Goal: Browse casually: Explore the website without a specific task or goal

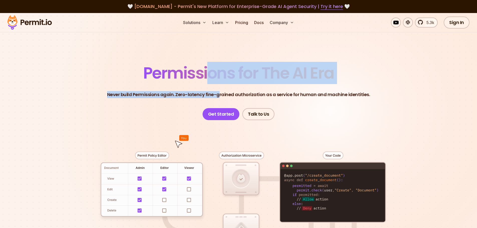
drag, startPoint x: 221, startPoint y: 96, endPoint x: 207, endPoint y: 66, distance: 32.9
click at [207, 66] on header "Permissions for The AI Era Never build Permissions again. Zero-latency fine-gra…" at bounding box center [238, 92] width 351 height 55
drag, startPoint x: 191, startPoint y: 63, endPoint x: 264, endPoint y: 95, distance: 80.4
click at [264, 95] on header "Permissions for The AI Era Never build Permissions again. Zero-latency fine-gra…" at bounding box center [238, 92] width 351 height 55
drag, startPoint x: 288, startPoint y: 95, endPoint x: 213, endPoint y: 78, distance: 77.4
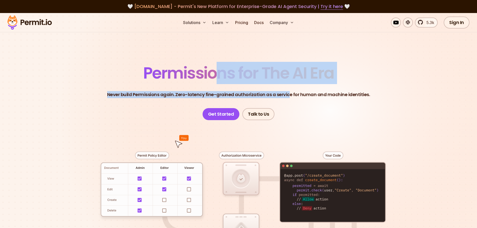
click at [214, 79] on header "Permissions for The AI Era Never build Permissions again. Zero-latency fine-gra…" at bounding box center [238, 92] width 351 height 55
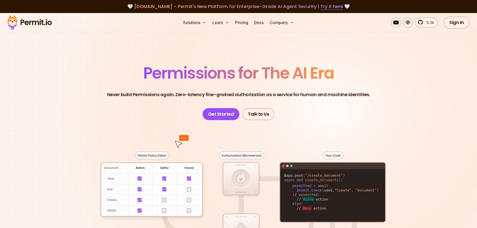
drag, startPoint x: 193, startPoint y: 72, endPoint x: 258, endPoint y: 96, distance: 69.6
click at [243, 93] on header "Permissions for The AI Era Never build Permissions again. Zero-latency fine-gra…" at bounding box center [238, 92] width 351 height 55
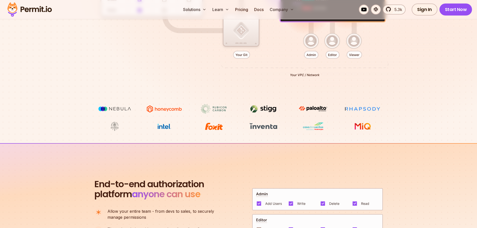
scroll to position [275, 0]
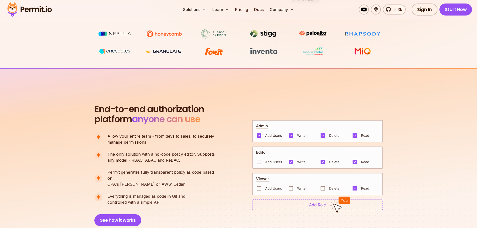
drag, startPoint x: 136, startPoint y: 139, endPoint x: 142, endPoint y: 150, distance: 12.8
click at [136, 146] on ul "Allow your entire team - from devs to sales, to securely manage permissions The…" at bounding box center [156, 169] width 125 height 72
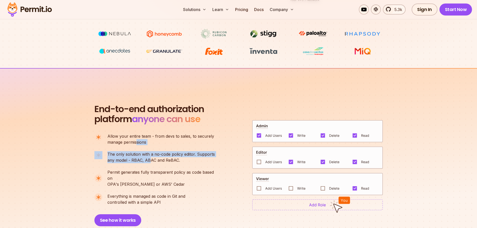
drag, startPoint x: 149, startPoint y: 159, endPoint x: 134, endPoint y: 138, distance: 25.7
click at [135, 142] on ul "Allow your entire team - from devs to sales, to securely manage permissions The…" at bounding box center [156, 169] width 125 height 72
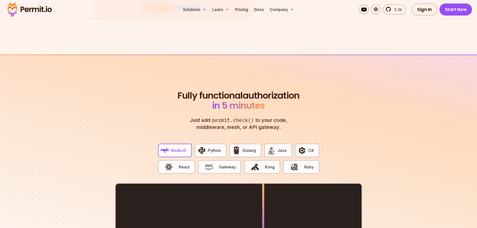
scroll to position [876, 0]
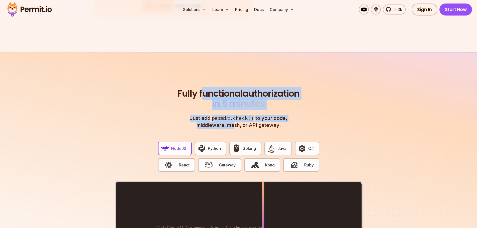
drag, startPoint x: 231, startPoint y: 93, endPoint x: 230, endPoint y: 82, distance: 10.6
click at [230, 89] on header "Fully functional authorization in 5 minutes Just add permit.check() to your cod…" at bounding box center [239, 109] width 124 height 40
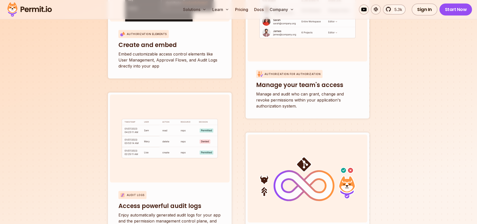
scroll to position [1999, 0]
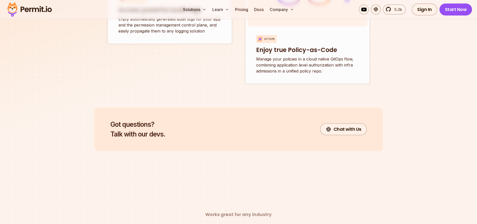
drag, startPoint x: 112, startPoint y: 1002, endPoint x: 470, endPoint y: 1022, distance: 358.6
